Goal: Task Accomplishment & Management: Use online tool/utility

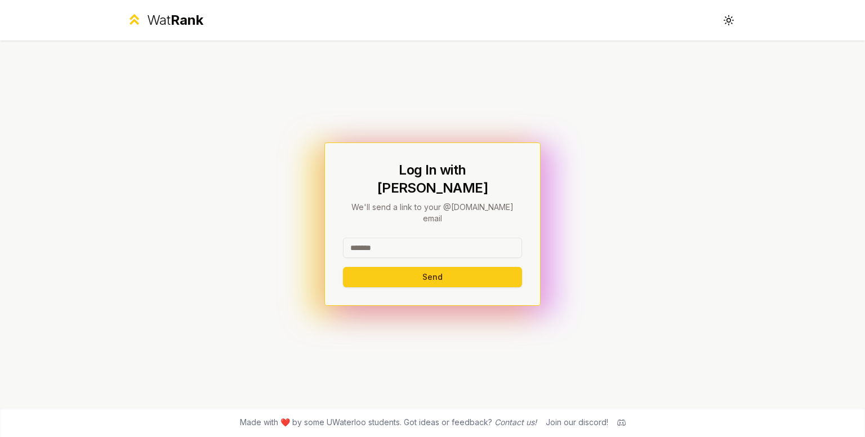
click at [444, 238] on input at bounding box center [432, 248] width 179 height 20
type input "*******"
click at [343, 267] on button "Send" at bounding box center [432, 277] width 179 height 20
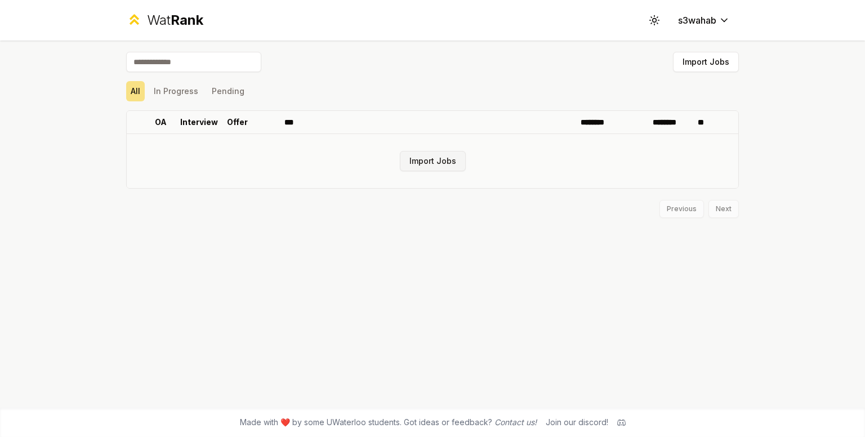
click at [446, 154] on button "Import Jobs" at bounding box center [433, 161] width 66 height 20
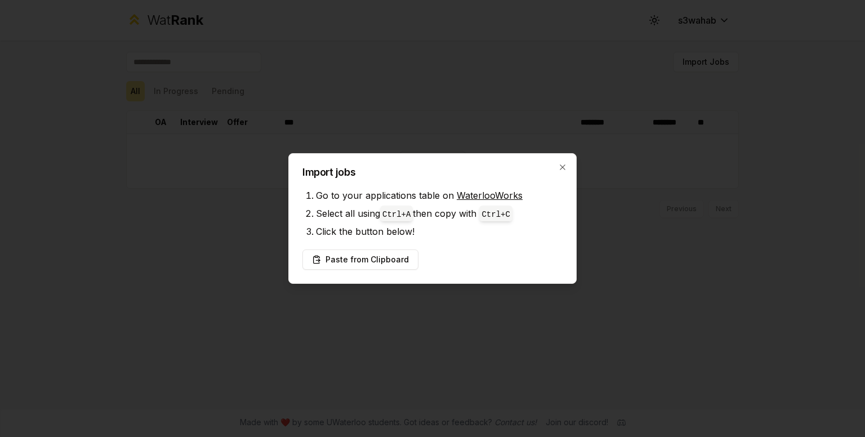
click at [509, 196] on link "WaterlooWorks" at bounding box center [489, 195] width 66 height 11
click at [362, 254] on button "Paste from Clipboard" at bounding box center [360, 259] width 116 height 20
click at [387, 257] on button "Paste from Clipboard" at bounding box center [360, 259] width 116 height 20
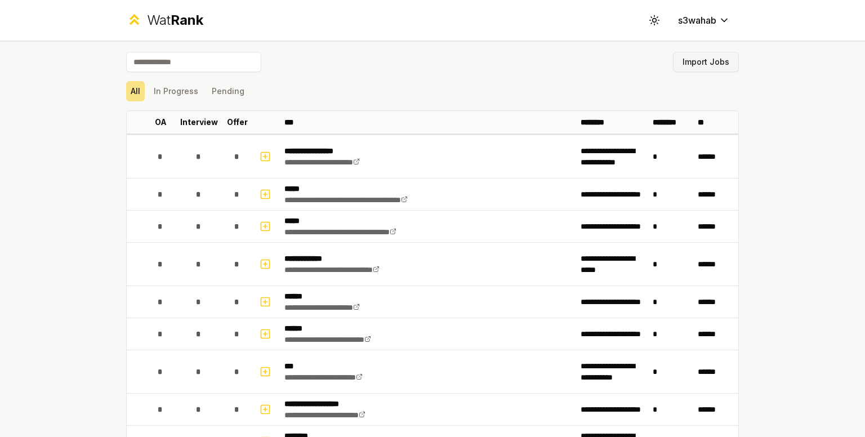
click at [701, 62] on button "Import Jobs" at bounding box center [706, 62] width 66 height 20
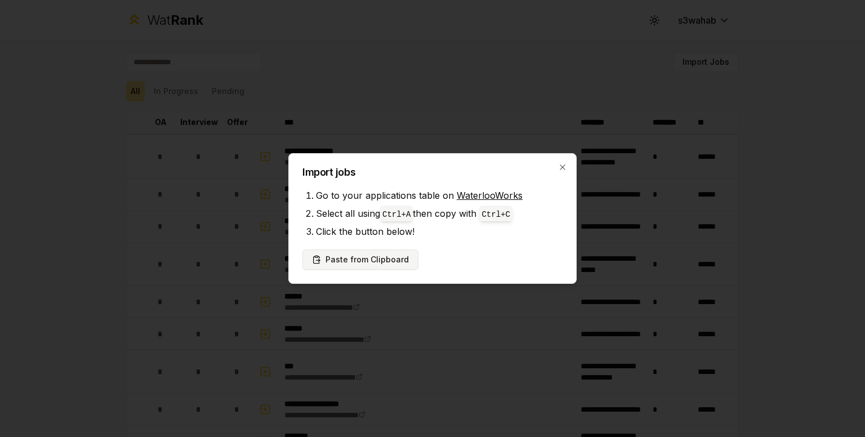
click at [401, 253] on button "Paste from Clipboard" at bounding box center [360, 259] width 116 height 20
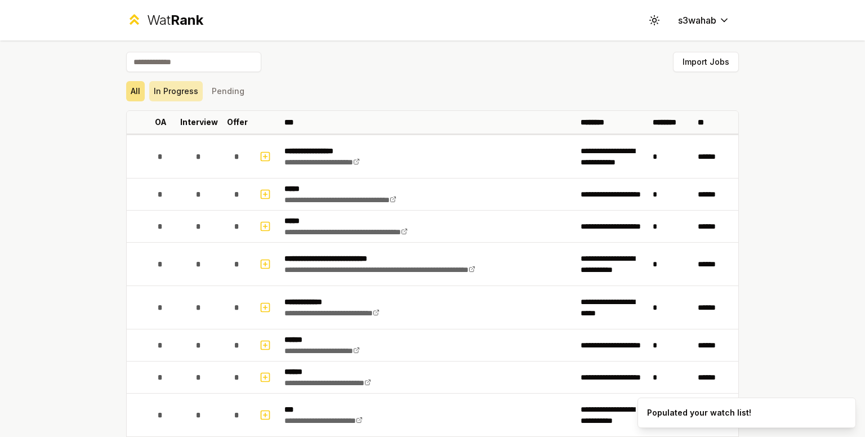
click at [183, 98] on button "In Progress" at bounding box center [175, 91] width 53 height 20
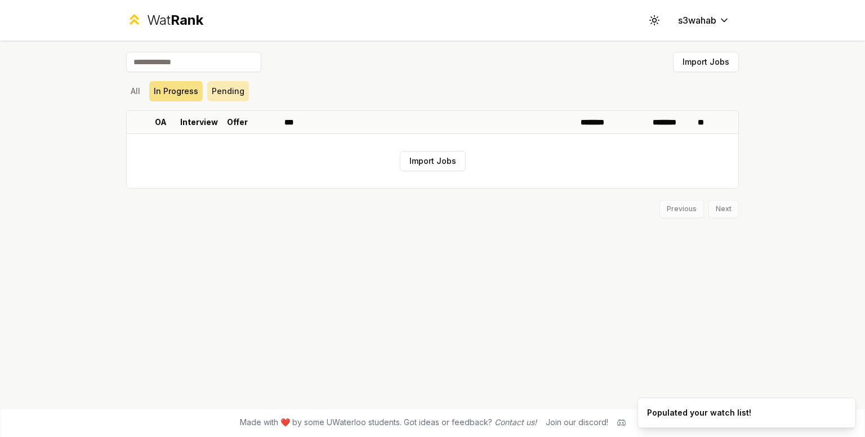
click at [215, 91] on button "Pending" at bounding box center [228, 91] width 42 height 20
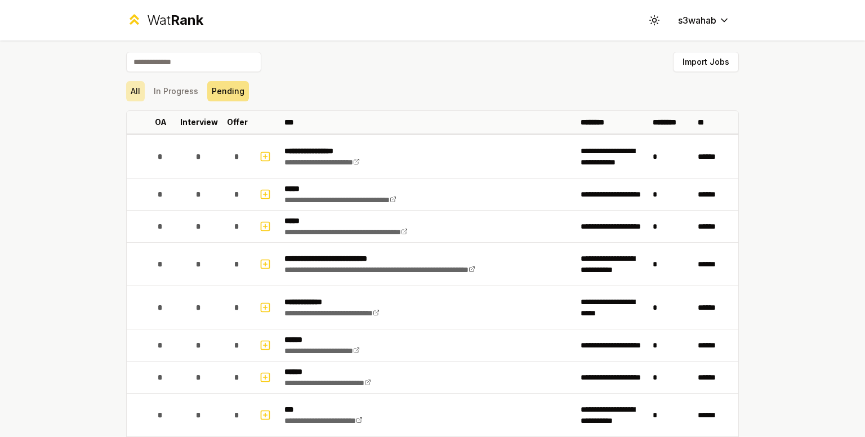
click at [128, 88] on button "All" at bounding box center [135, 91] width 19 height 20
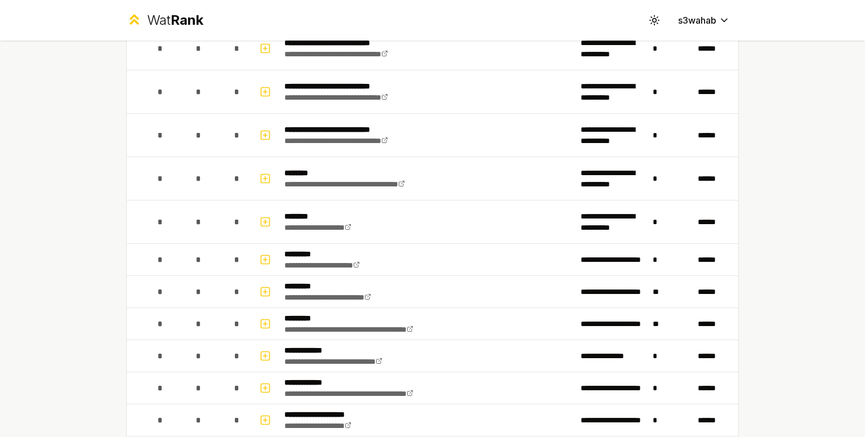
scroll to position [1628, 0]
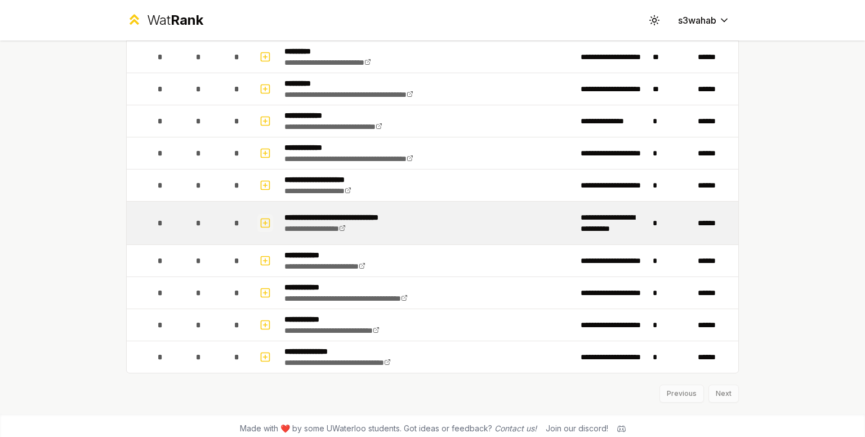
click at [259, 217] on icon "button" at bounding box center [264, 223] width 11 height 14
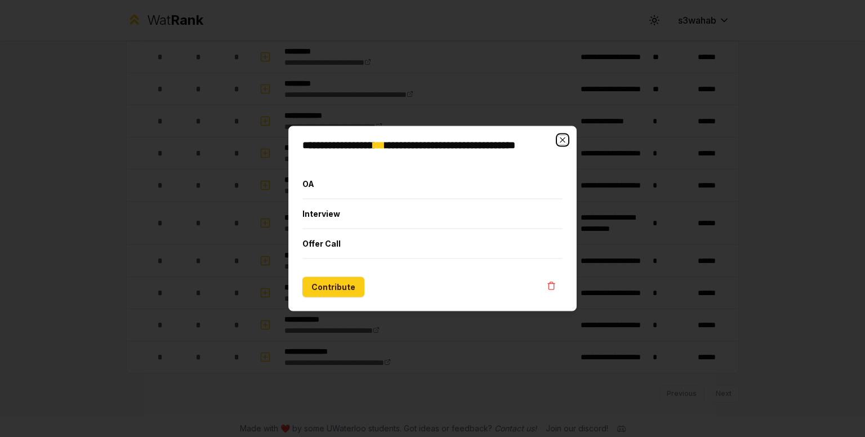
click at [561, 138] on icon "button" at bounding box center [561, 139] width 5 height 5
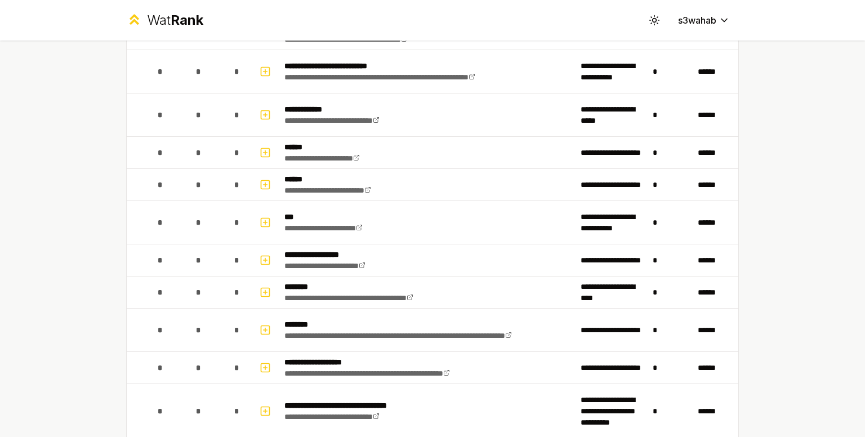
scroll to position [0, 0]
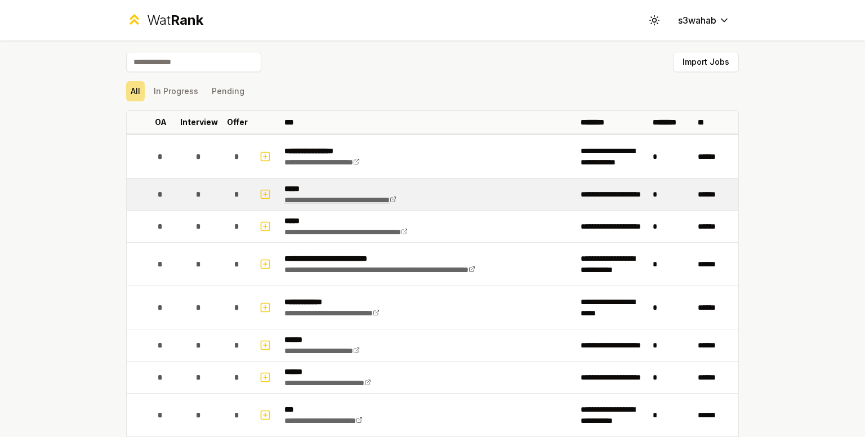
click at [396, 196] on link "**********" at bounding box center [340, 200] width 112 height 8
